Goal: Check status: Check status

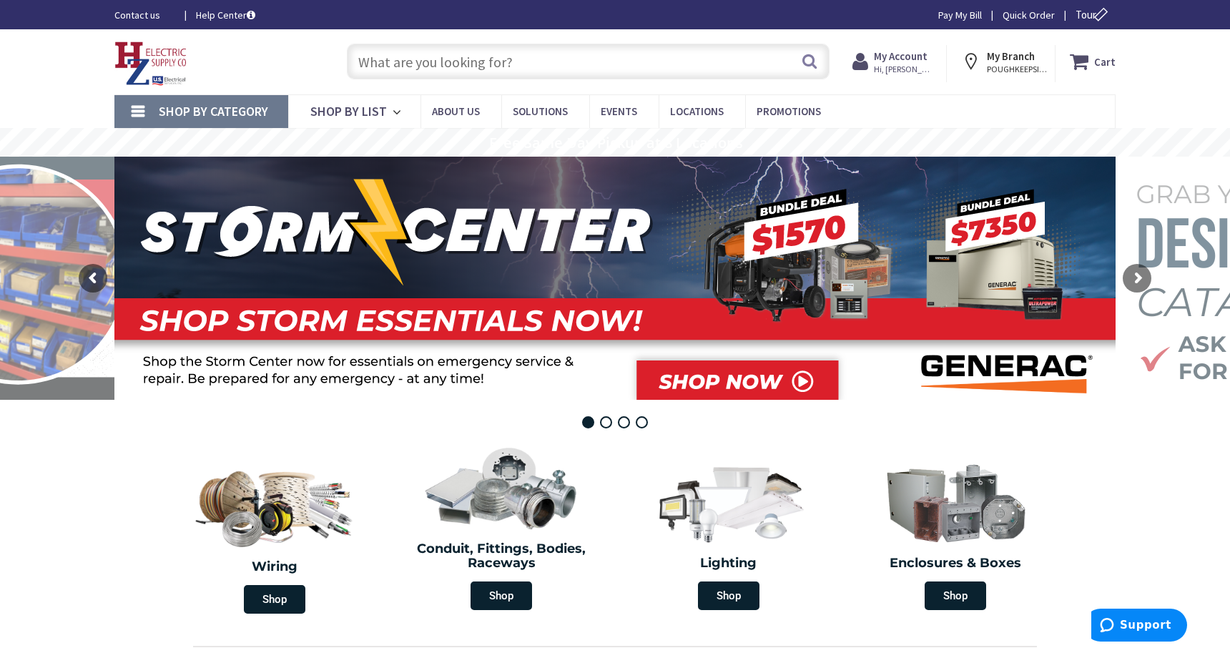
click at [907, 65] on span "Hi, [PERSON_NAME]" at bounding box center [904, 69] width 61 height 11
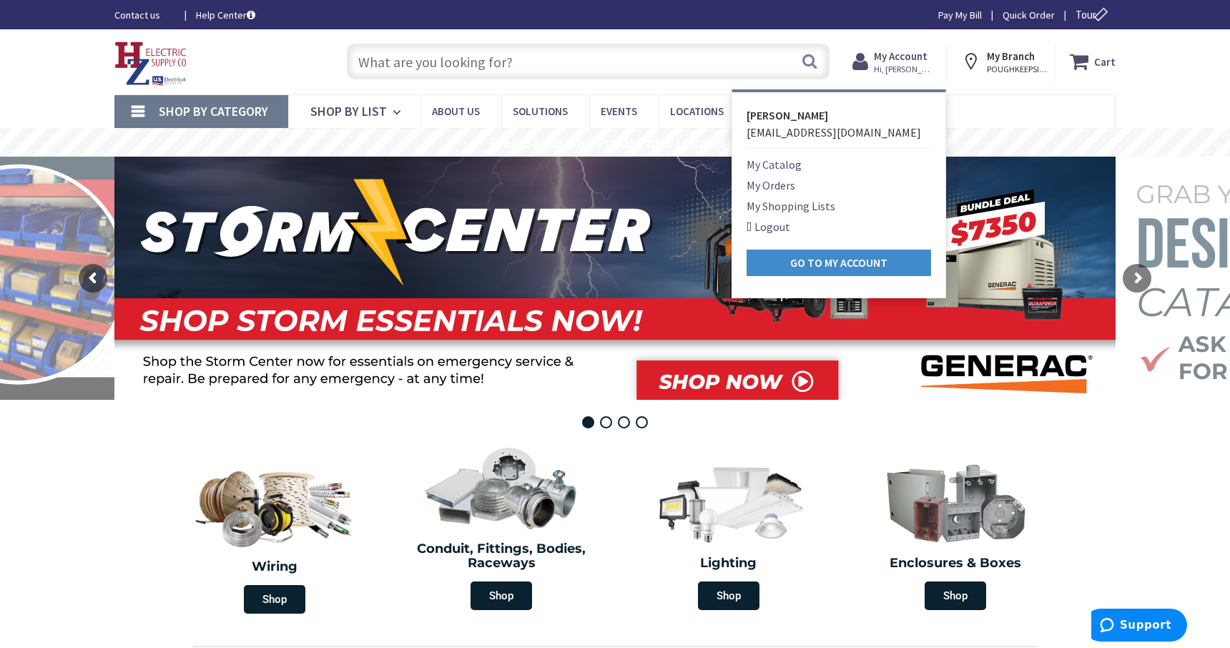
click at [782, 184] on link "My Orders" at bounding box center [770, 185] width 49 height 17
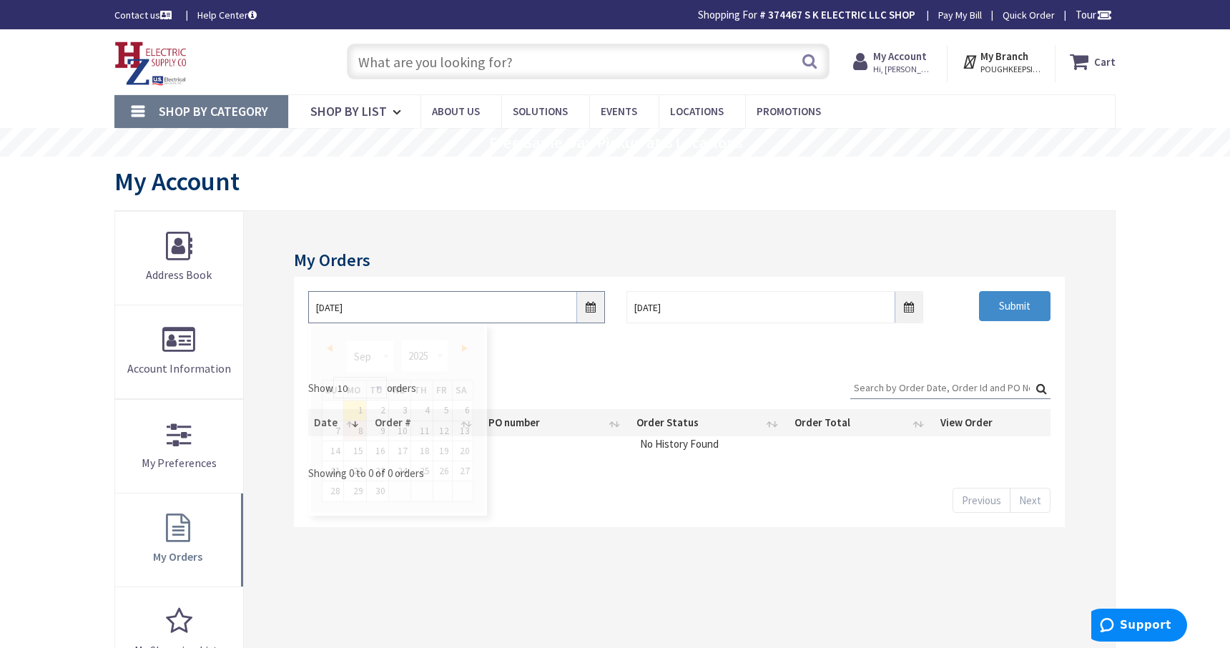
click at [592, 308] on input "[DATE]" at bounding box center [456, 307] width 297 height 32
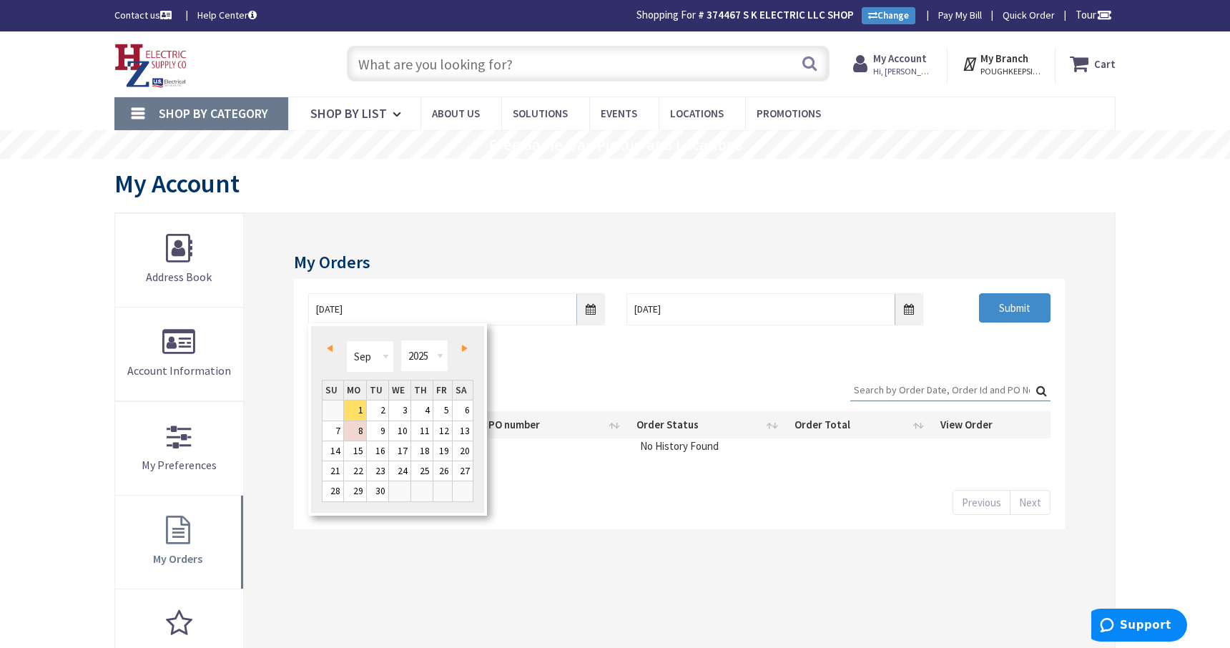
click at [334, 345] on link "Prev" at bounding box center [332, 347] width 19 height 19
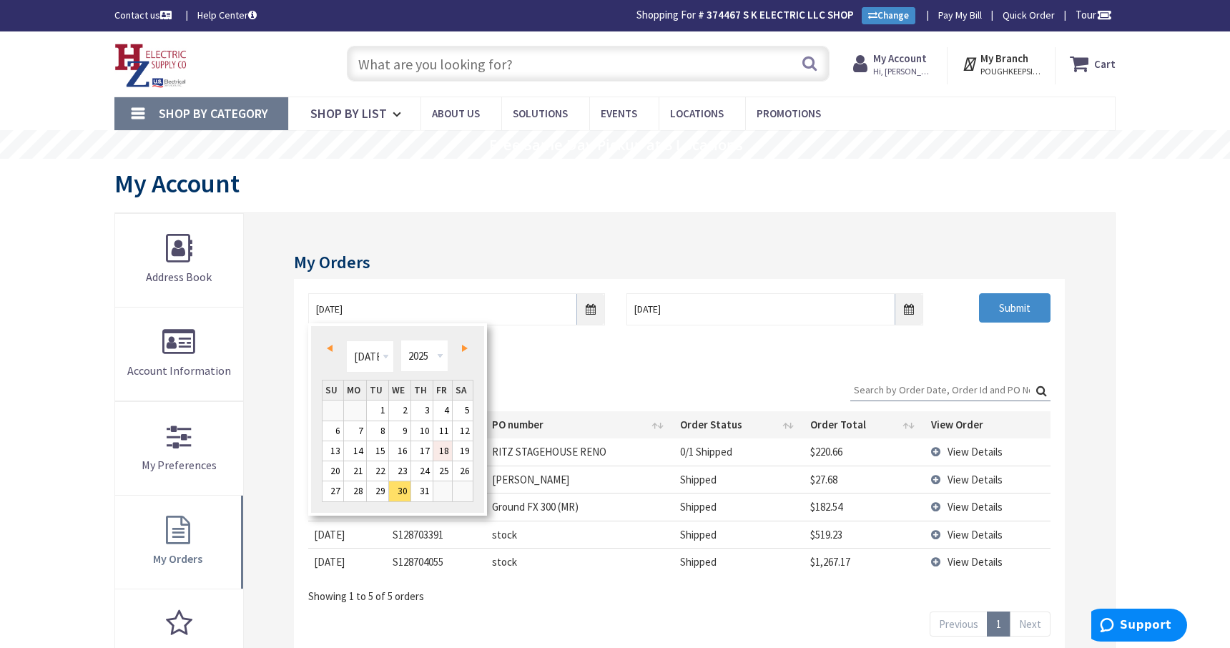
click at [445, 450] on link "18" at bounding box center [442, 450] width 19 height 19
type input "[DATE]"
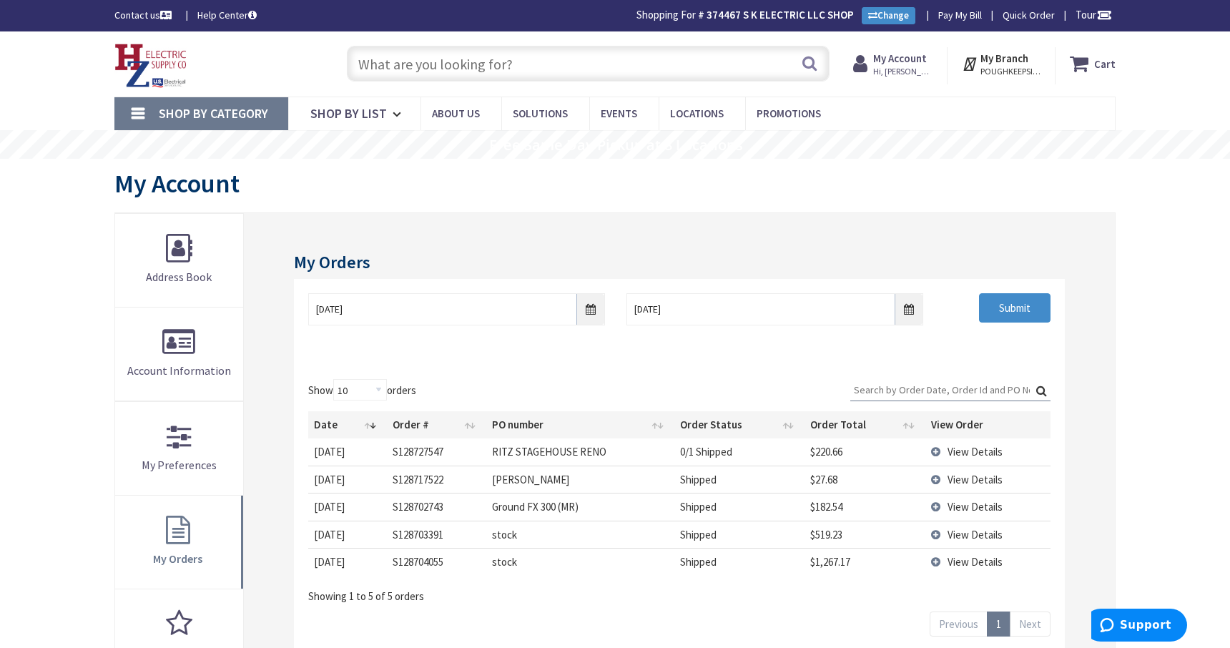
click at [955, 506] on span "View Details" at bounding box center [974, 507] width 55 height 14
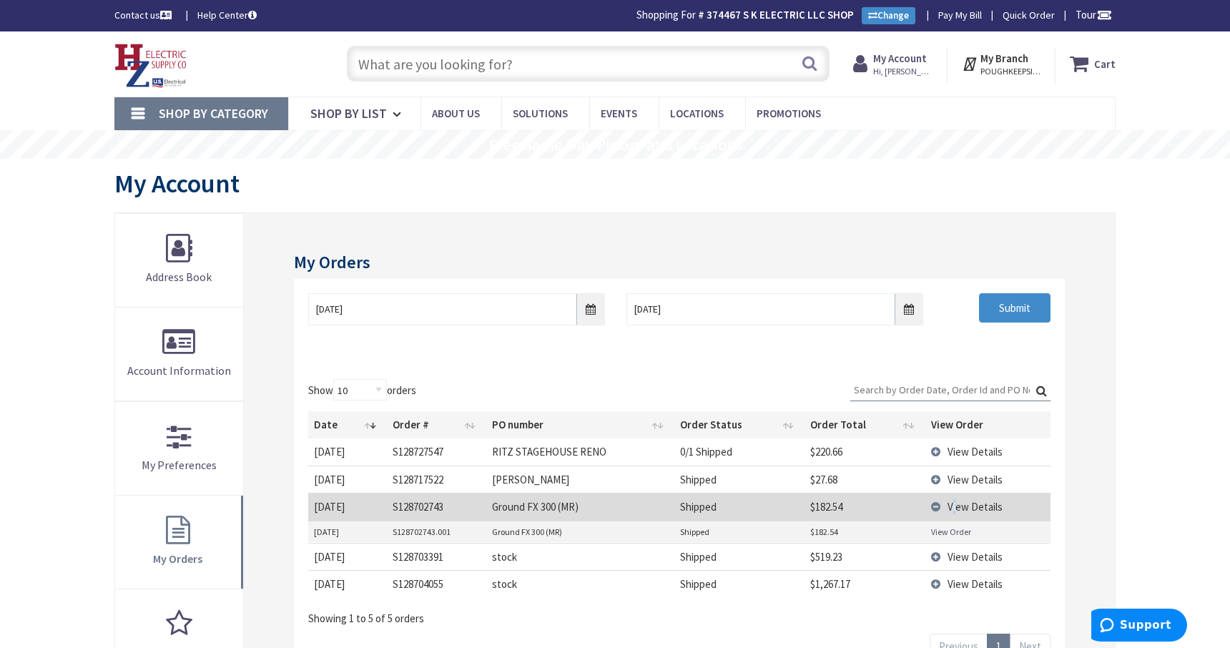
click at [942, 532] on link "View Order" at bounding box center [951, 532] width 40 height 12
click at [529, 72] on input "text" at bounding box center [588, 64] width 483 height 36
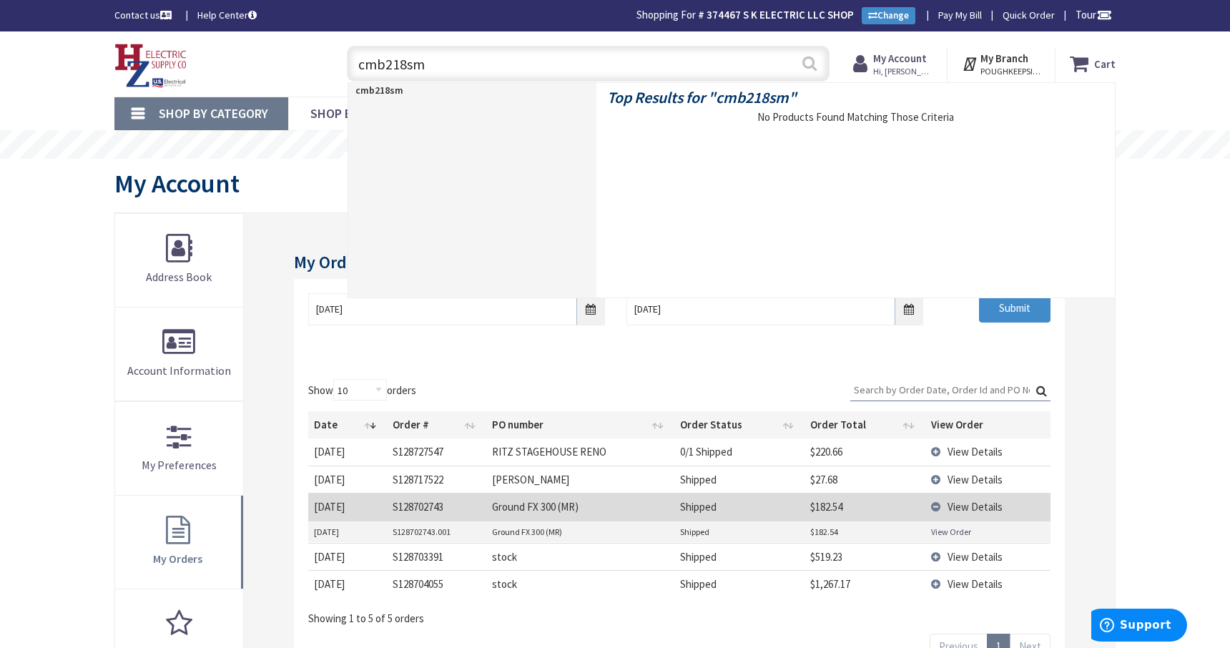
type input "cmb218sm"
click at [812, 61] on button "Search" at bounding box center [809, 63] width 19 height 32
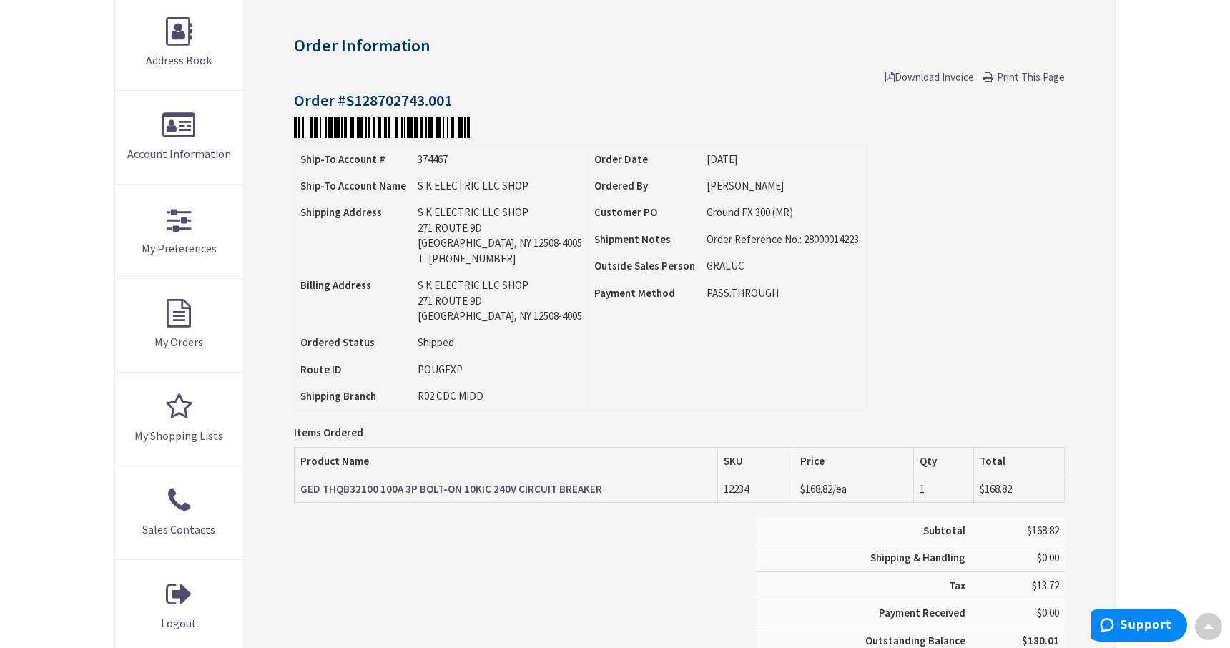
scroll to position [217, 0]
